Goal: Transaction & Acquisition: Purchase product/service

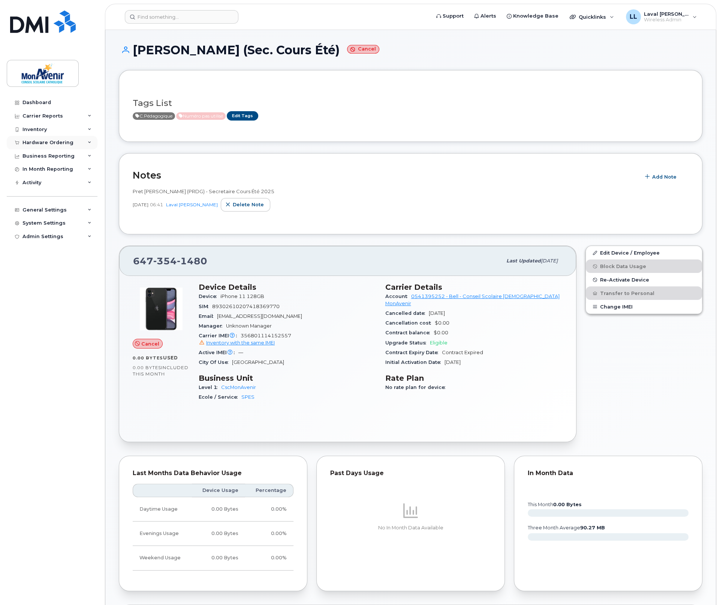
click at [39, 144] on div "Hardware Ordering" at bounding box center [47, 143] width 51 height 6
click at [37, 168] on div "Orders" at bounding box center [35, 170] width 18 height 7
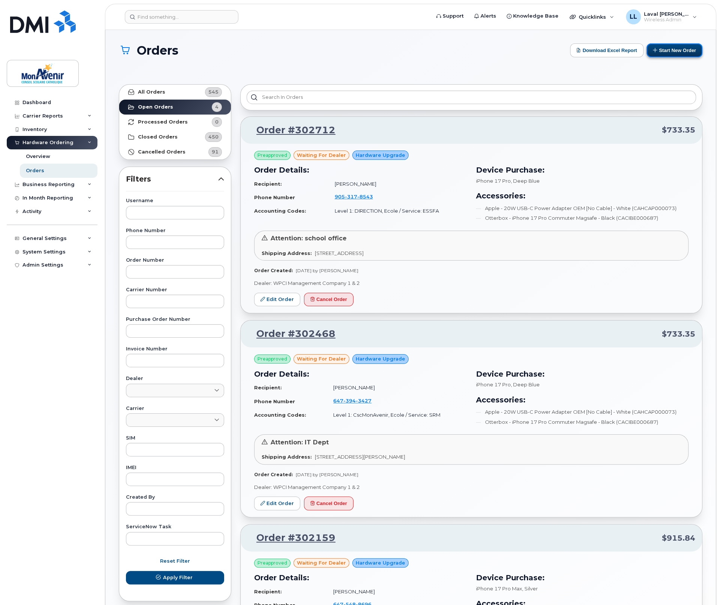
click at [662, 52] on button "Start New Order" at bounding box center [674, 50] width 56 height 14
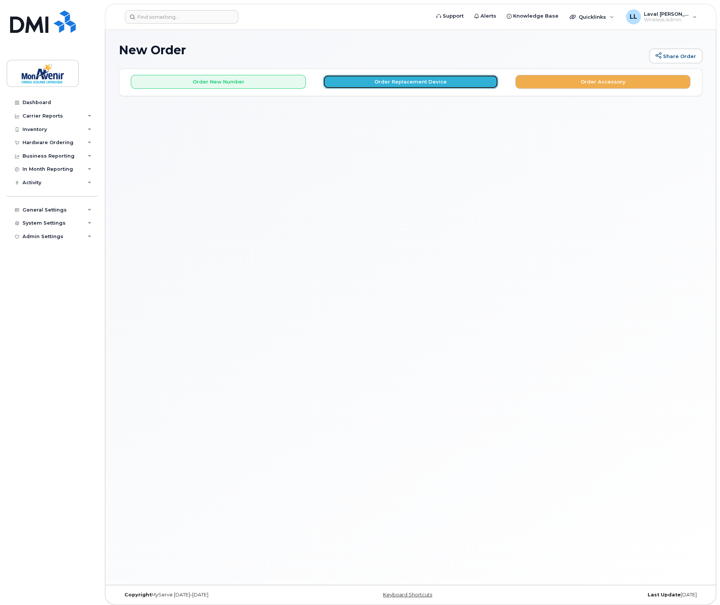
click at [415, 85] on button "Order Replacement Device" at bounding box center [410, 82] width 175 height 14
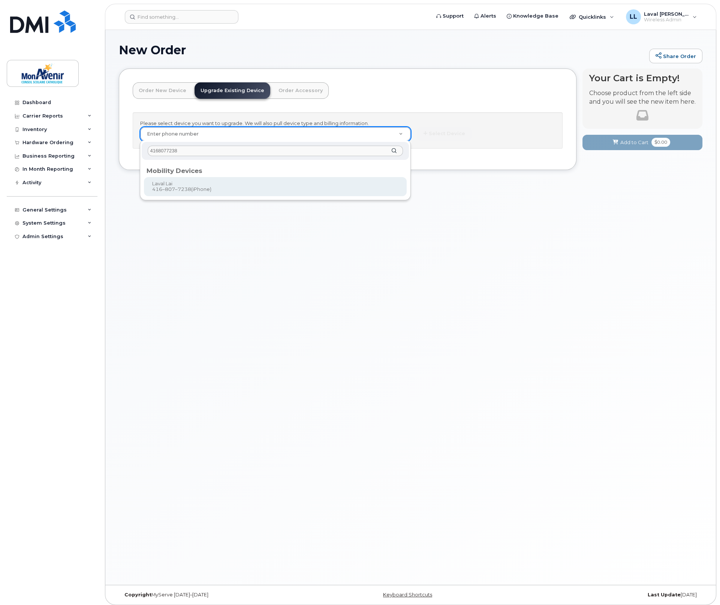
type input "4168077238"
type input "319035"
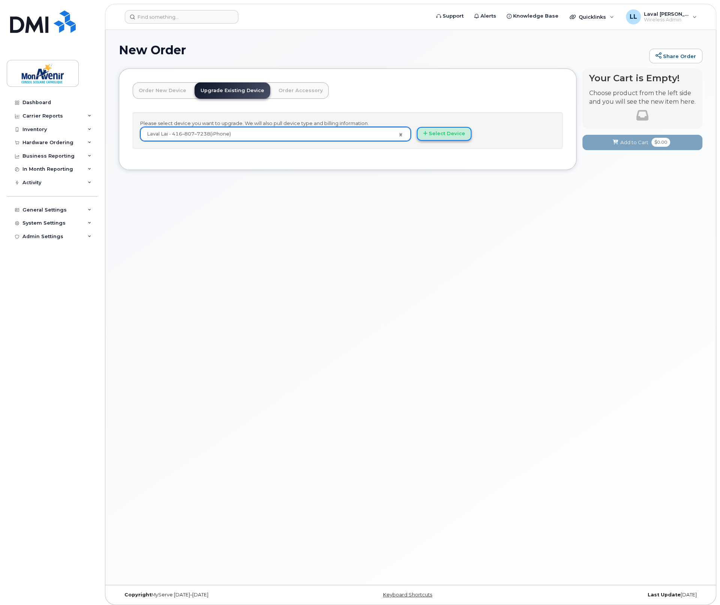
click at [440, 132] on button "Select Device" at bounding box center [444, 134] width 55 height 14
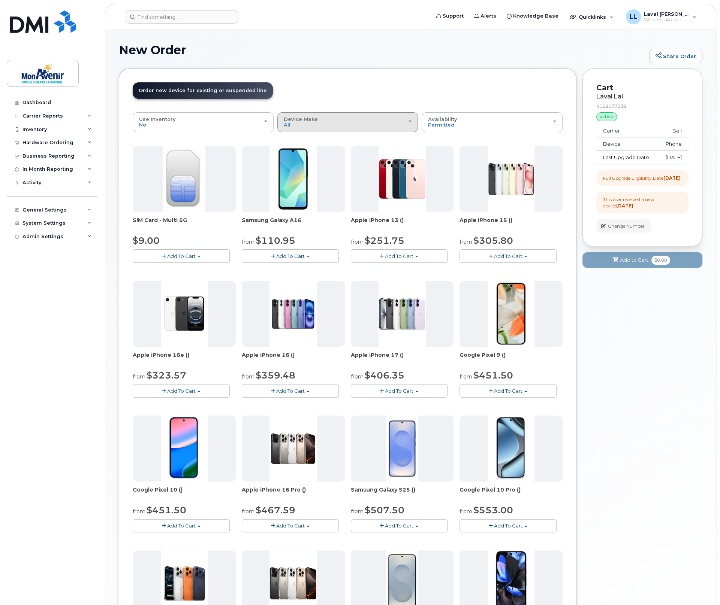
click at [323, 128] on button "Device Make All Android iPhone" at bounding box center [347, 121] width 141 height 19
click at [297, 170] on label "iPhone" at bounding box center [292, 168] width 27 height 9
click at [0, 0] on input "iPhone" at bounding box center [0, 0] width 0 height 0
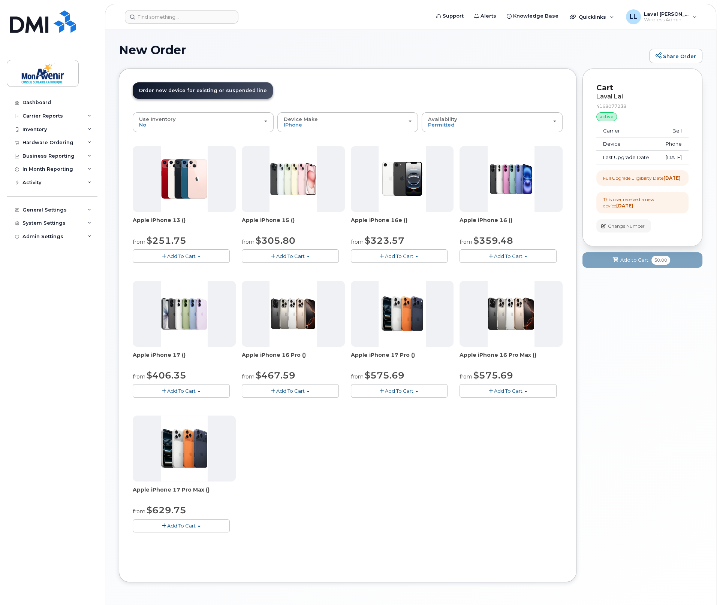
click at [508, 392] on span "Add To Cart" at bounding box center [508, 391] width 28 height 6
click at [384, 389] on button "Add To Cart" at bounding box center [399, 390] width 97 height 13
click at [202, 524] on button "Add To Cart" at bounding box center [181, 526] width 97 height 13
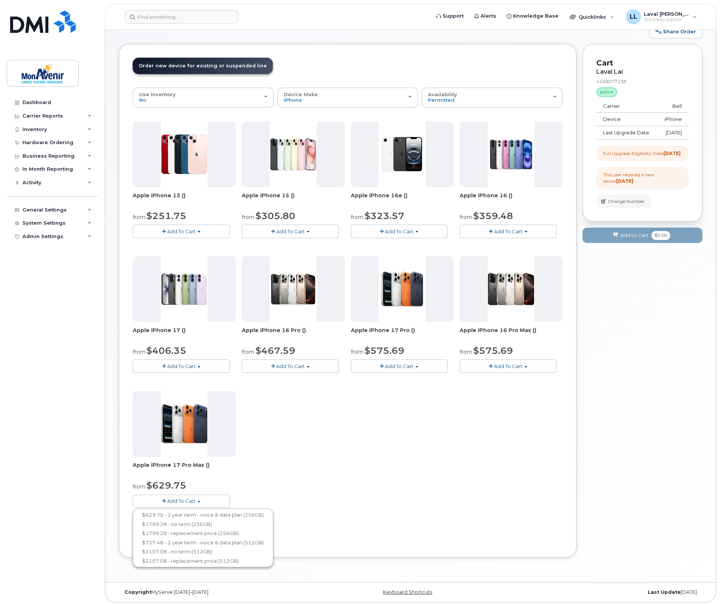
click at [354, 512] on div "Apple iPhone 13 () from $251.75 Add To Cart $251.75 - 2 year term - voice & dat…" at bounding box center [348, 320] width 430 height 399
click at [628, 189] on div "This user received a new device [DATE]" at bounding box center [642, 178] width 92 height 22
